Goal: Use online tool/utility: Utilize a website feature to perform a specific function

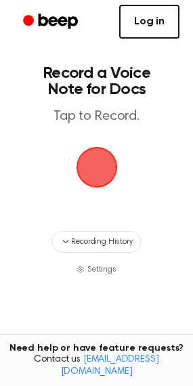
click at [152, 9] on link "Log in" at bounding box center [149, 22] width 60 height 34
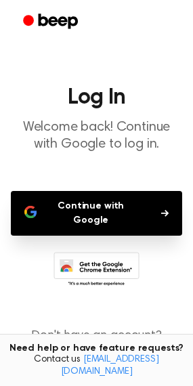
click at [82, 210] on button "Continue with Google" at bounding box center [96, 213] width 171 height 45
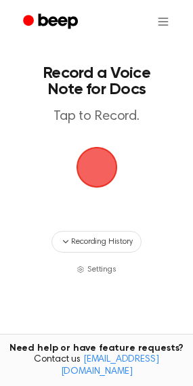
click at [103, 173] on span "button" at bounding box center [96, 167] width 46 height 46
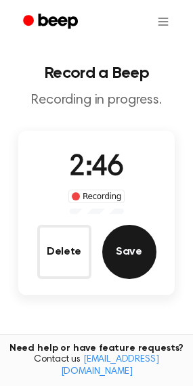
click at [137, 245] on button "Save" at bounding box center [129, 252] width 54 height 54
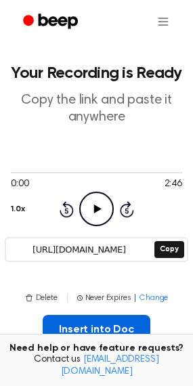
click at [74, 330] on button "Insert into Doc" at bounding box center [97, 330] width 108 height 30
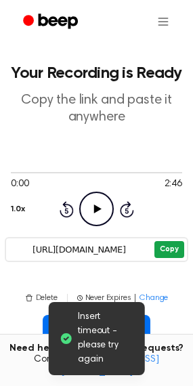
click at [166, 246] on button "Copy" at bounding box center [168, 249] width 29 height 17
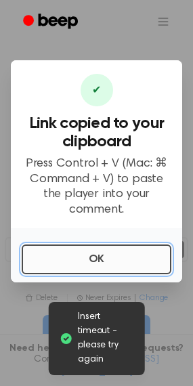
click at [127, 249] on button "OK" at bounding box center [97, 259] width 150 height 30
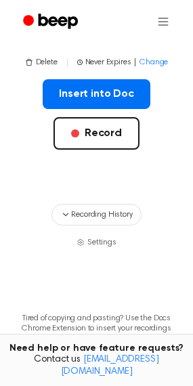
scroll to position [237, 0]
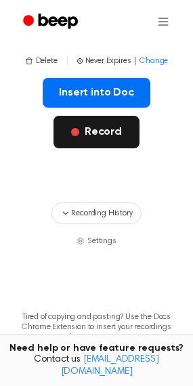
click at [73, 133] on span "button" at bounding box center [75, 132] width 8 height 8
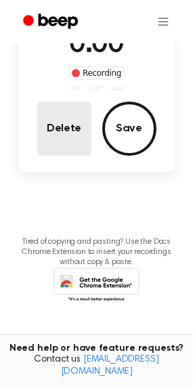
scroll to position [49, 0]
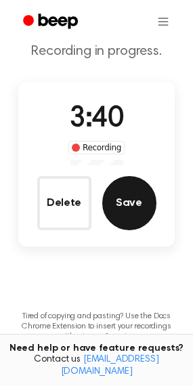
click at [127, 196] on button "Save" at bounding box center [129, 203] width 54 height 54
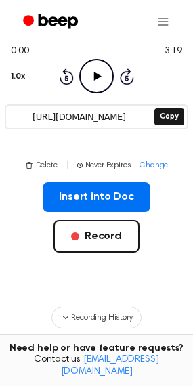
scroll to position [94, 0]
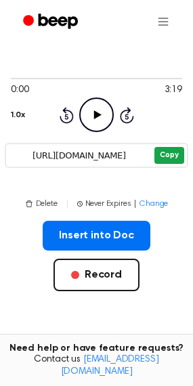
click at [175, 152] on button "Copy" at bounding box center [168, 155] width 29 height 17
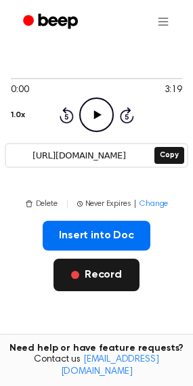
click at [112, 271] on button "Record" at bounding box center [96, 274] width 86 height 32
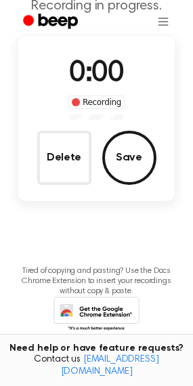
scroll to position [0, 0]
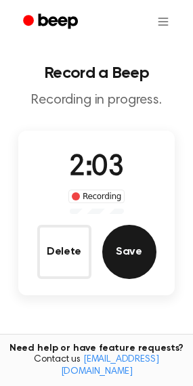
click at [123, 254] on button "Save" at bounding box center [129, 252] width 54 height 54
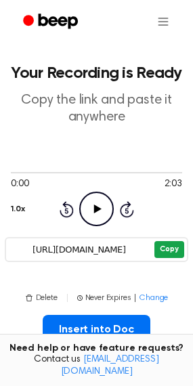
click at [170, 246] on button "Copy" at bounding box center [168, 249] width 29 height 17
